Goal: Book appointment/travel/reservation

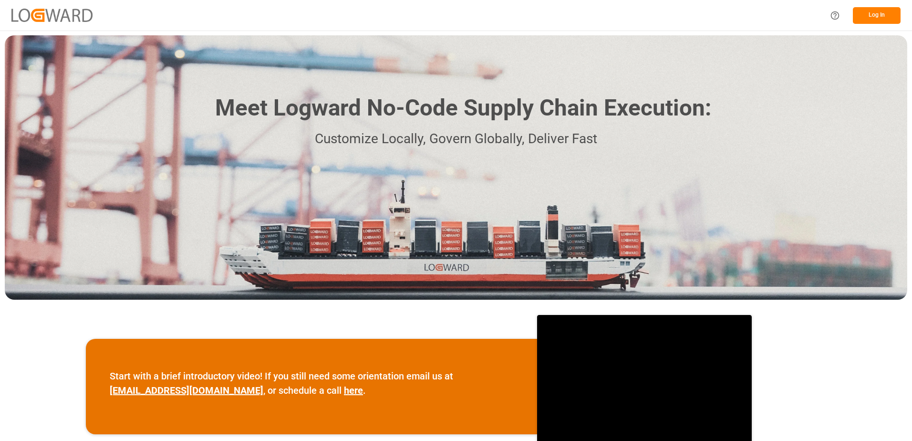
click at [880, 17] on button "Log In" at bounding box center [876, 15] width 48 height 17
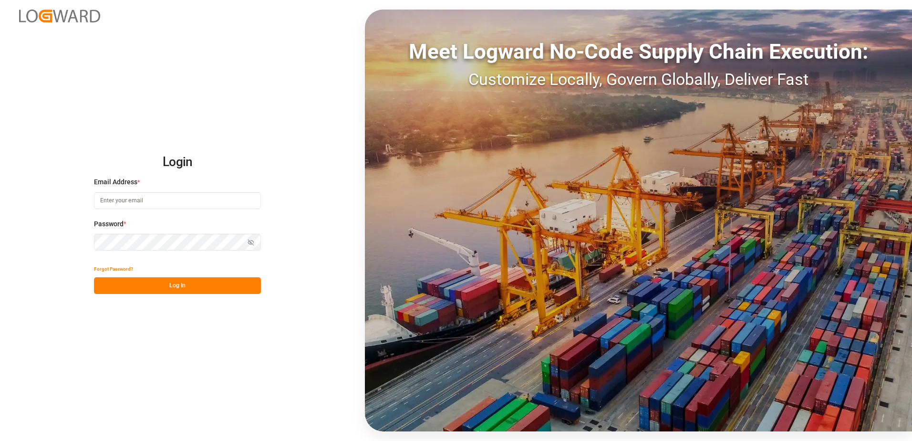
click at [160, 199] on input at bounding box center [177, 200] width 167 height 17
type input "[PERSON_NAME][EMAIL_ADDRESS][DOMAIN_NAME]"
click at [251, 243] on icon "button" at bounding box center [250, 242] width 1 height 1
click at [172, 284] on button "Log In" at bounding box center [177, 285] width 167 height 17
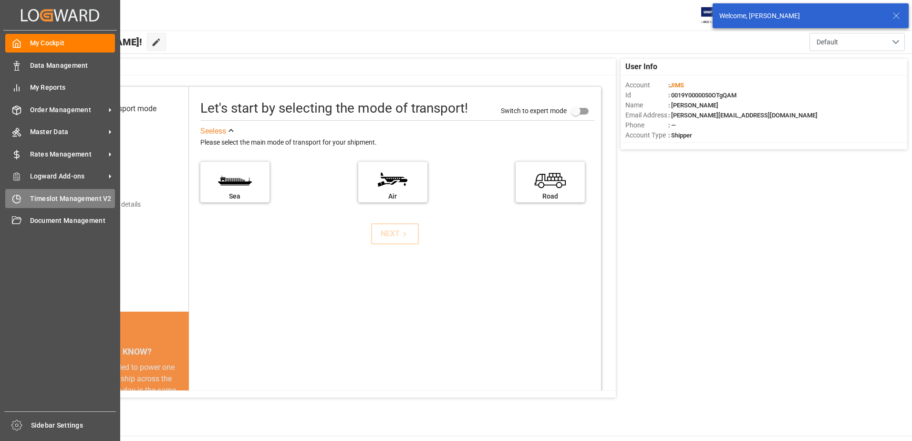
click at [20, 197] on icon at bounding box center [19, 197] width 4 height 4
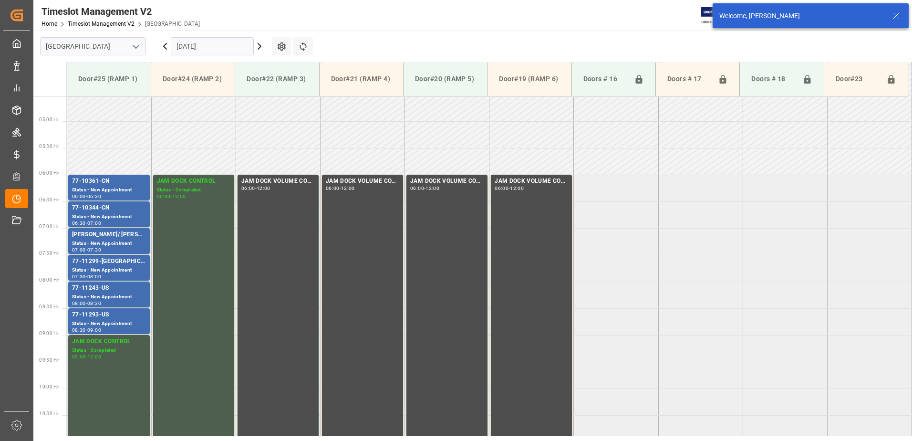
scroll to position [261, 0]
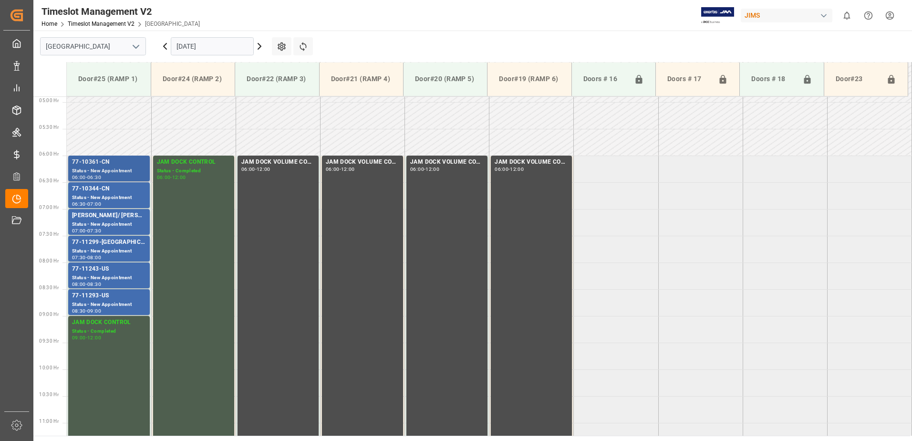
click at [129, 163] on div "77-10361-CN" at bounding box center [109, 162] width 74 height 10
click at [134, 190] on div "77-10344-CN" at bounding box center [109, 189] width 74 height 10
click at [127, 244] on div "77-11299-[GEOGRAPHIC_DATA]" at bounding box center [109, 242] width 74 height 10
click at [130, 271] on div "77-11243-US" at bounding box center [109, 269] width 74 height 10
click at [133, 297] on div "77-11293-US" at bounding box center [109, 296] width 74 height 10
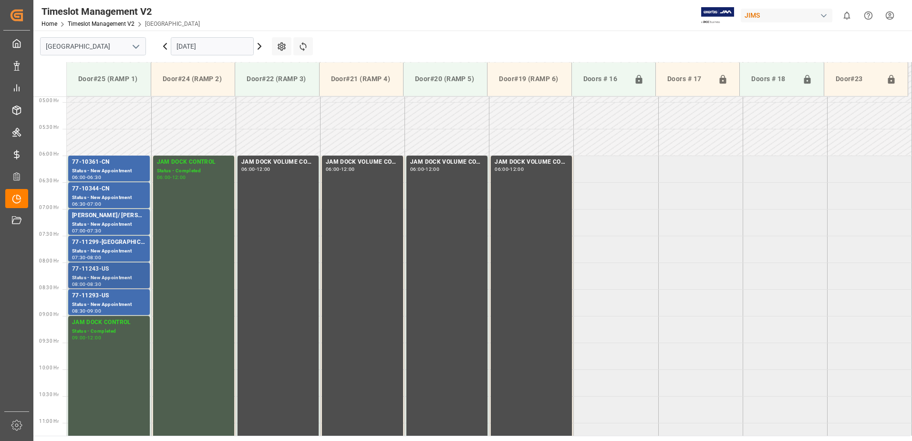
click at [137, 272] on div "77-11243-US" at bounding box center [109, 269] width 74 height 10
click at [131, 166] on div "77-10361-CN" at bounding box center [109, 162] width 74 height 10
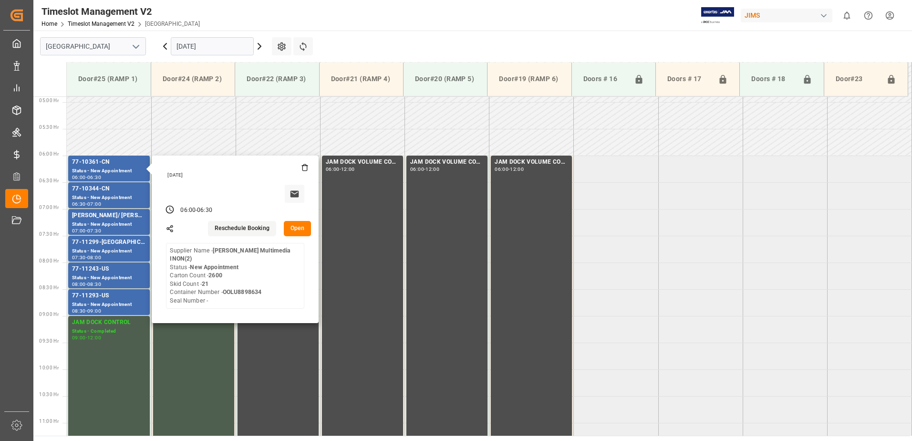
click at [229, 46] on input "[DATE]" at bounding box center [212, 46] width 83 height 18
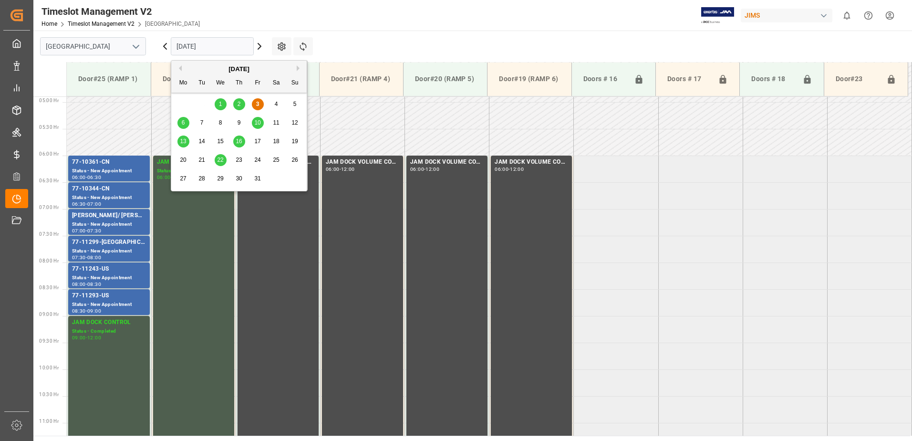
click at [182, 119] on span "6" at bounding box center [183, 122] width 3 height 7
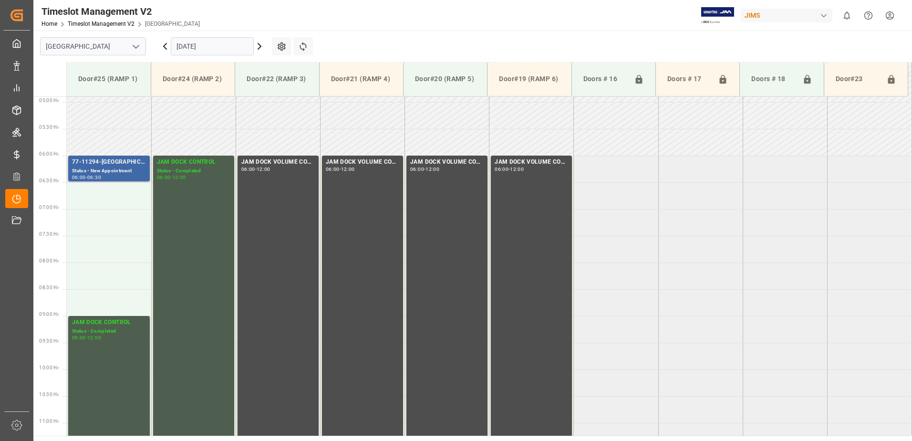
click at [113, 167] on div "Status - New Appointment" at bounding box center [109, 171] width 74 height 8
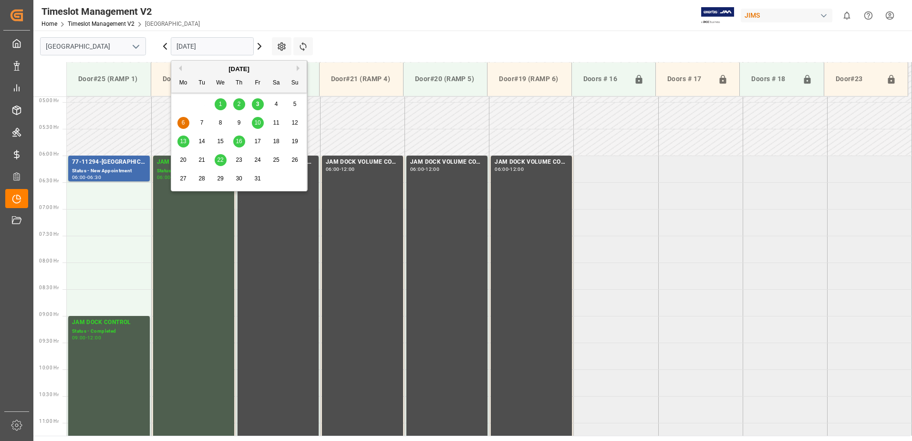
click at [241, 49] on input "[DATE]" at bounding box center [212, 46] width 83 height 18
click at [261, 106] on div "3" at bounding box center [258, 104] width 12 height 11
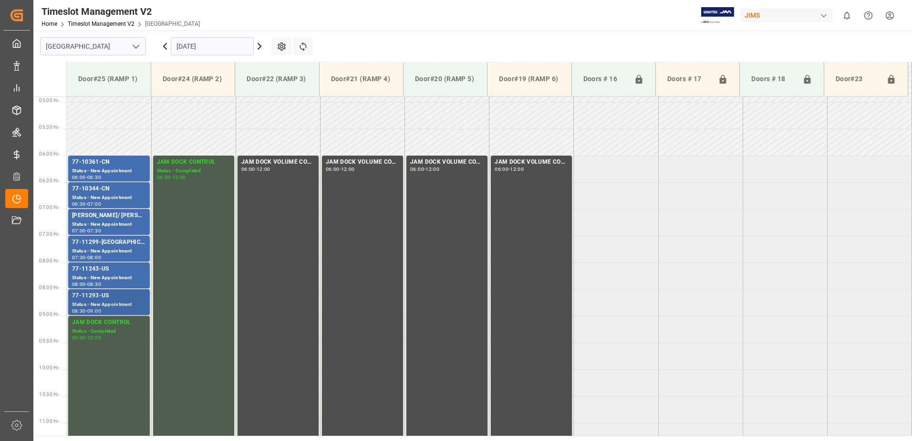
click at [119, 301] on div "Status - New Appointment" at bounding box center [109, 304] width 74 height 8
click at [133, 276] on div "Status - New Appointment" at bounding box center [109, 278] width 74 height 8
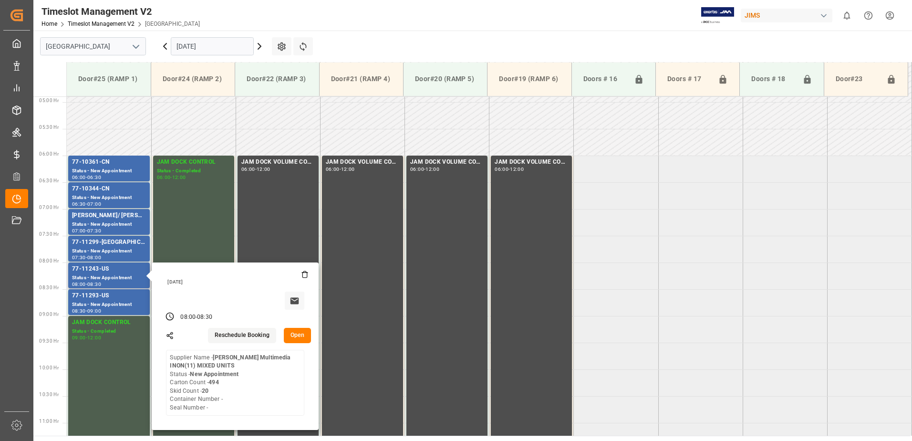
click at [296, 335] on button "Open" at bounding box center [298, 335] width 28 height 15
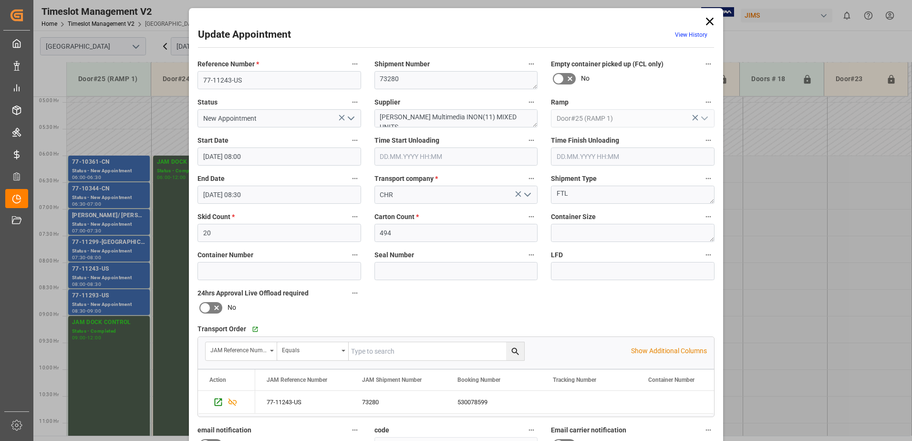
click at [125, 297] on div "Update Appointment View History Reference Number * 77-11243-US Shipment Number …" at bounding box center [456, 220] width 912 height 441
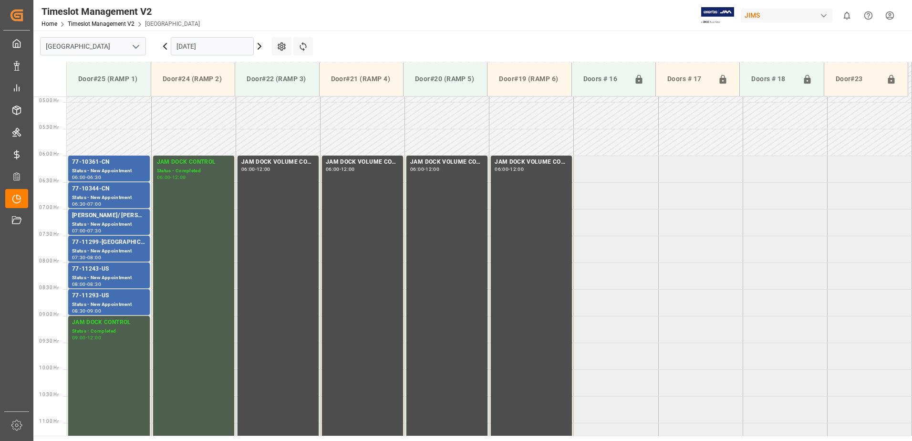
click at [125, 297] on div "77-11293-US" at bounding box center [109, 296] width 74 height 10
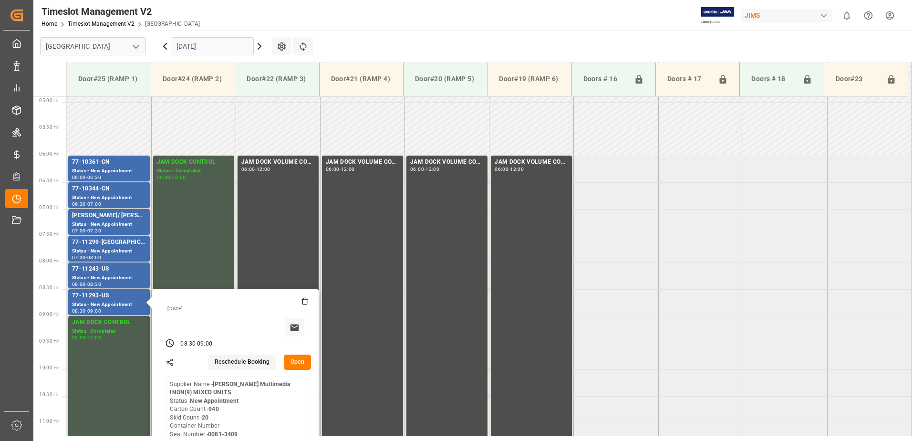
click at [299, 363] on button "Open" at bounding box center [298, 361] width 28 height 15
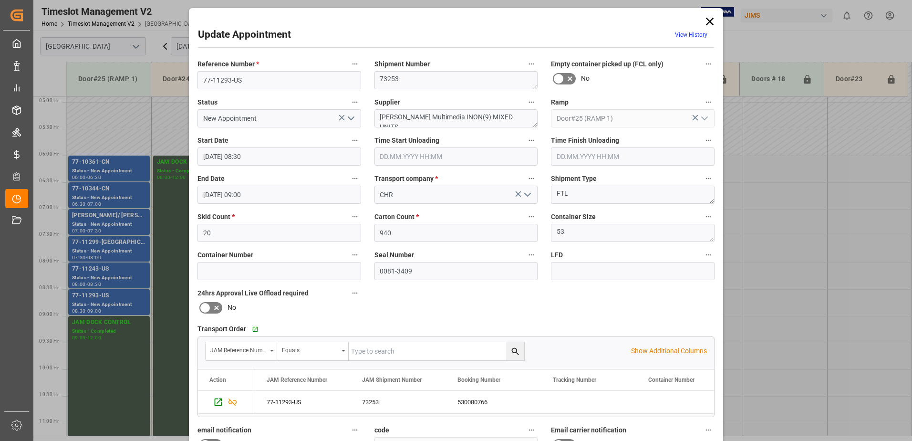
click at [121, 164] on div "Update Appointment View History Reference Number * 77-11293-US Shipment Number …" at bounding box center [456, 220] width 912 height 441
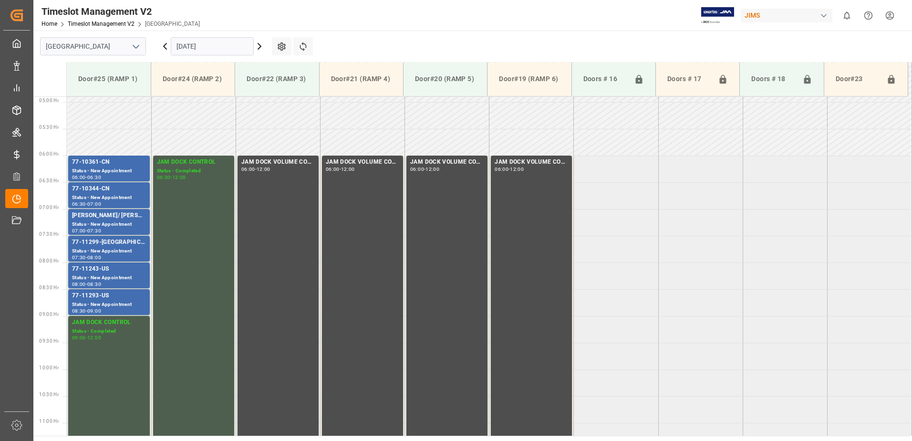
click at [121, 164] on div "77-10361-CN" at bounding box center [109, 162] width 74 height 10
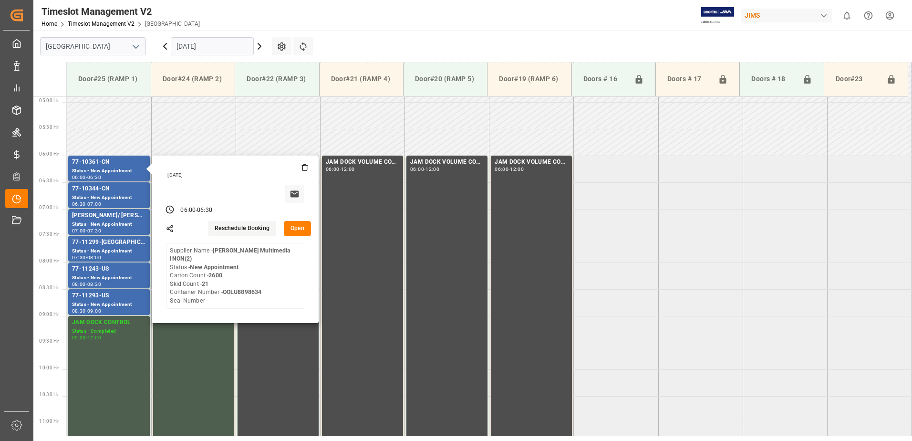
click at [304, 234] on button "Open" at bounding box center [298, 228] width 28 height 15
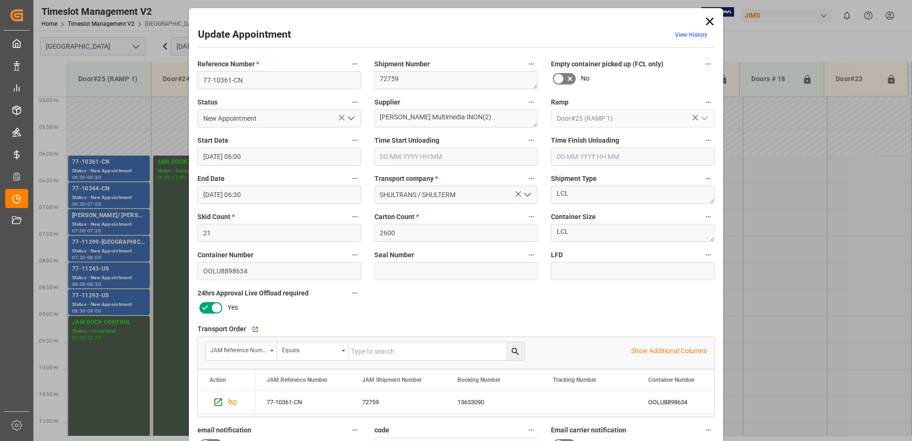
click at [706, 21] on icon at bounding box center [709, 21] width 13 height 13
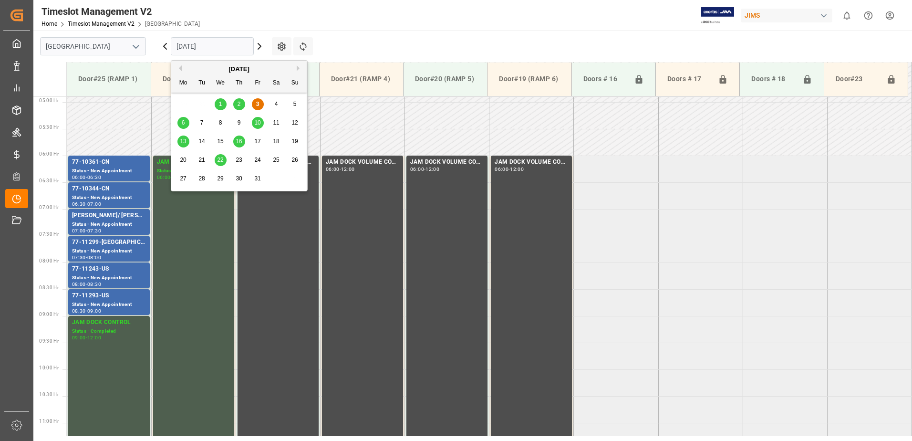
click at [236, 42] on input "[DATE]" at bounding box center [212, 46] width 83 height 18
click at [182, 123] on span "6" at bounding box center [183, 122] width 3 height 7
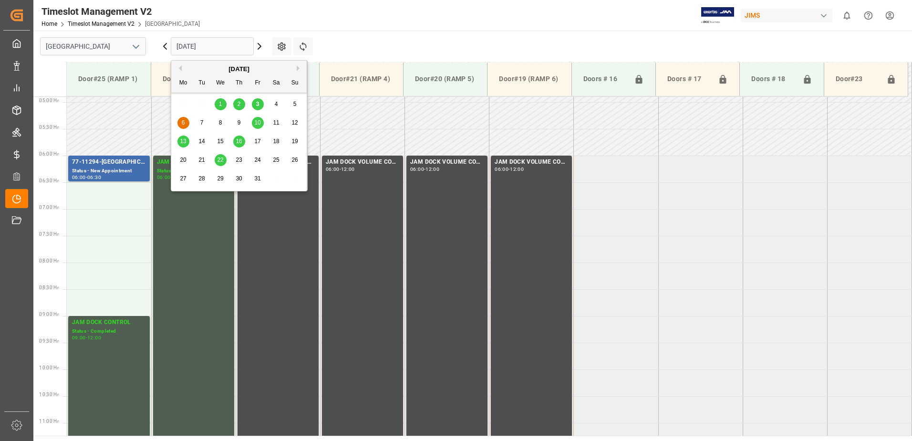
click at [230, 46] on input "[DATE]" at bounding box center [212, 46] width 83 height 18
click at [258, 104] on span "3" at bounding box center [257, 104] width 3 height 7
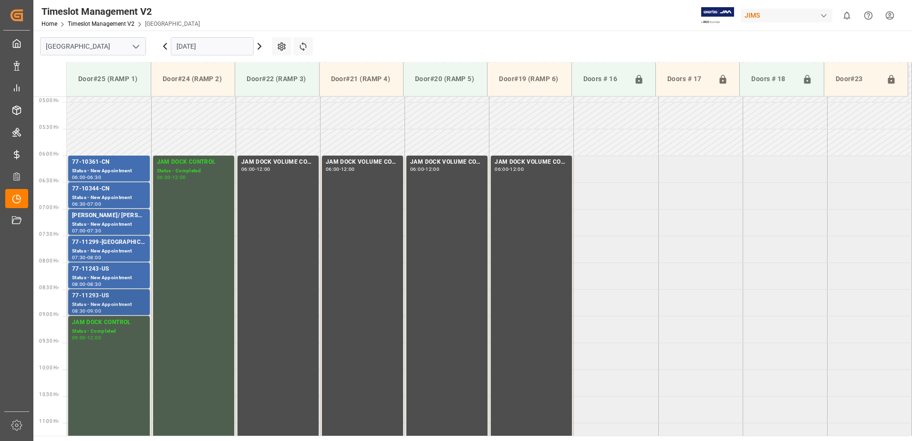
click at [97, 297] on div "77-11293-US" at bounding box center [109, 296] width 74 height 10
click at [117, 273] on div "77-11243-US" at bounding box center [109, 269] width 74 height 10
click at [119, 247] on div "Status - New Appointment" at bounding box center [109, 251] width 74 height 8
click at [120, 216] on div "[PERSON_NAME]/ [PERSON_NAME]" at bounding box center [109, 216] width 74 height 10
click at [119, 196] on div "Status - New Appointment" at bounding box center [109, 198] width 74 height 8
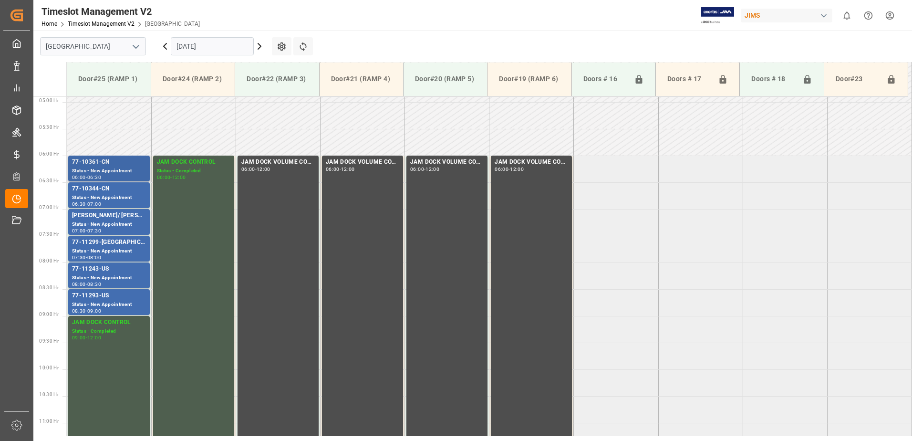
click at [122, 164] on div "77-10361-CN" at bounding box center [109, 162] width 74 height 10
